Goal: Task Accomplishment & Management: Manage account settings

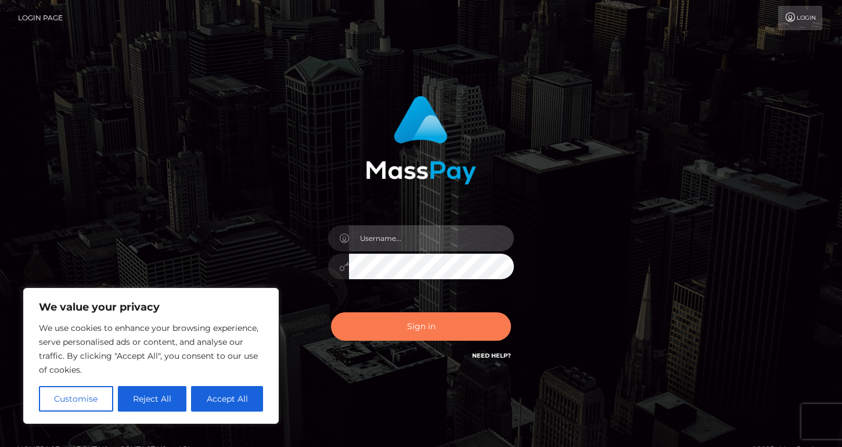
type input "sarimedina"
click at [425, 318] on button "Sign in" at bounding box center [421, 327] width 180 height 28
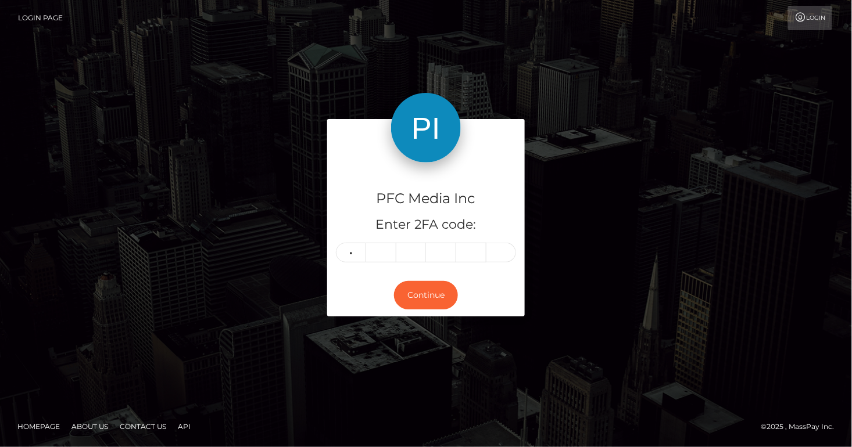
type input "1"
type input "5"
type input "7"
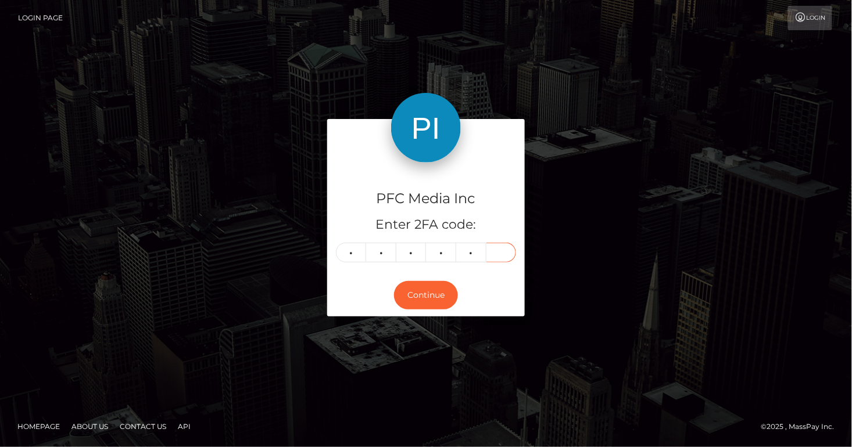
type input "9"
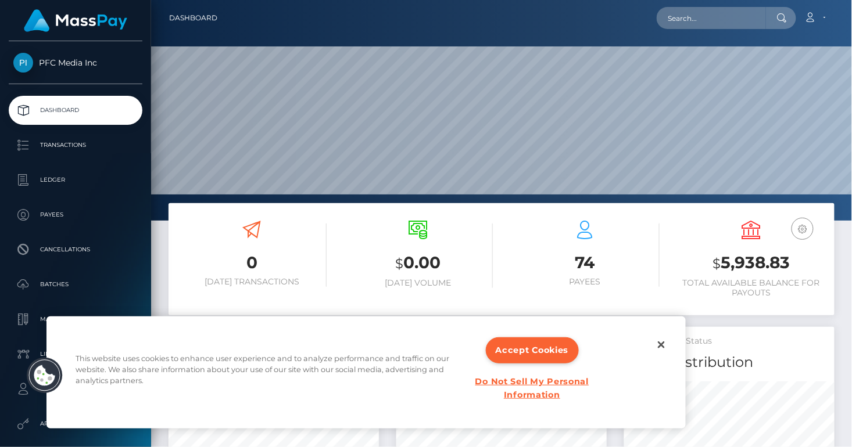
scroll to position [206, 210]
click at [658, 339] on button "Close" at bounding box center [661, 345] width 26 height 26
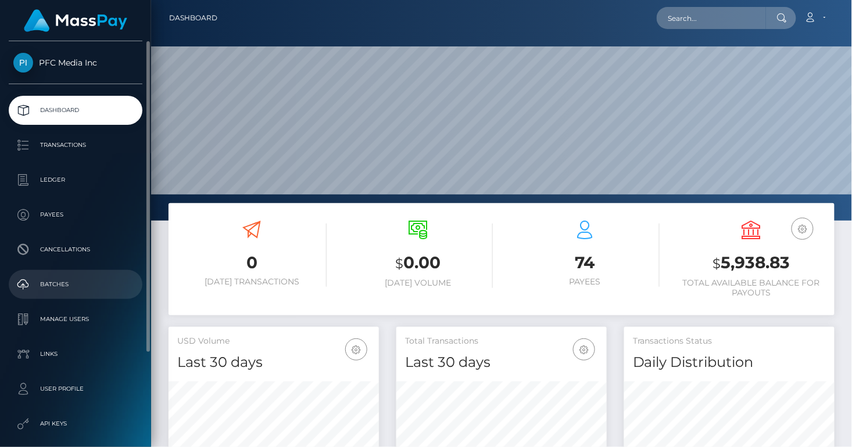
click at [100, 285] on p "Batches" at bounding box center [75, 284] width 124 height 17
